Goal: Check status: Check status

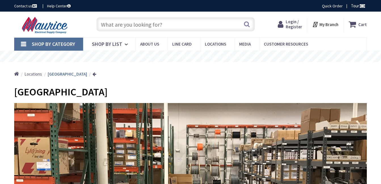
click at [290, 26] on span "Login / Register" at bounding box center [294, 24] width 16 height 10
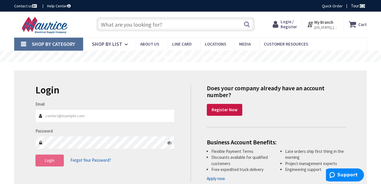
type input "[PERSON_NAME][EMAIL_ADDRESS][DOMAIN_NAME]"
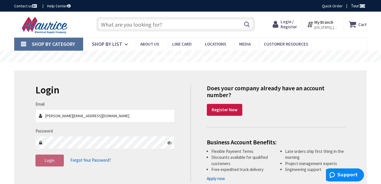
click at [51, 163] on span "Login" at bounding box center [50, 160] width 10 height 5
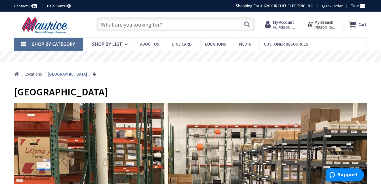
click at [283, 25] on strong "My Account" at bounding box center [283, 22] width 21 height 5
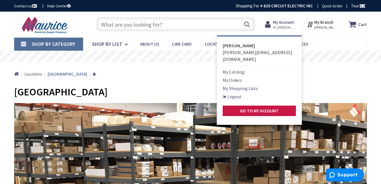
click at [241, 77] on link "My Orders" at bounding box center [232, 80] width 19 height 7
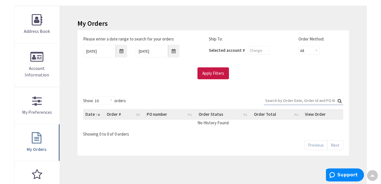
scroll to position [75, 0]
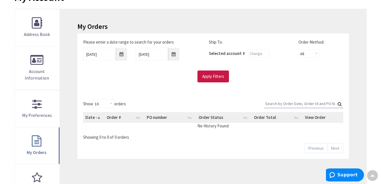
click at [291, 104] on input "Search:" at bounding box center [303, 104] width 79 height 9
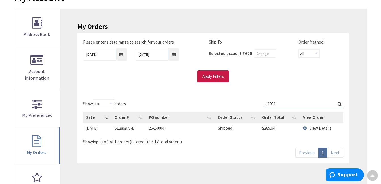
scroll to position [75, 0]
type input "14004"
click at [121, 54] on input "8/27/2025" at bounding box center [105, 54] width 44 height 13
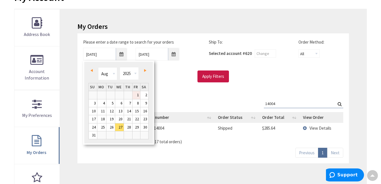
click at [137, 94] on link "1" at bounding box center [136, 95] width 8 height 8
type input "08/01/2025"
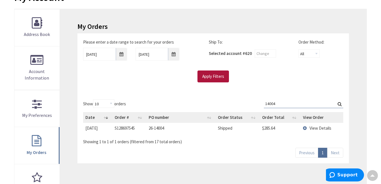
click at [211, 76] on input "Apply Filters" at bounding box center [212, 77] width 31 height 12
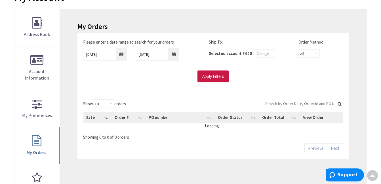
click at [286, 105] on input "Search:" at bounding box center [303, 104] width 79 height 9
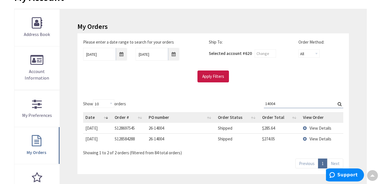
type input "14004"
click at [324, 138] on span "View Details" at bounding box center [320, 138] width 22 height 5
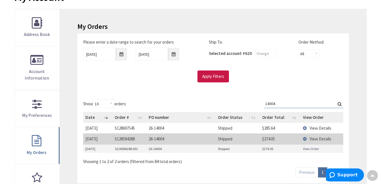
click at [315, 148] on link "View Order" at bounding box center [311, 149] width 16 height 5
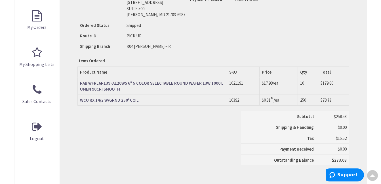
scroll to position [201, 0]
